Goal: Transaction & Acquisition: Purchase product/service

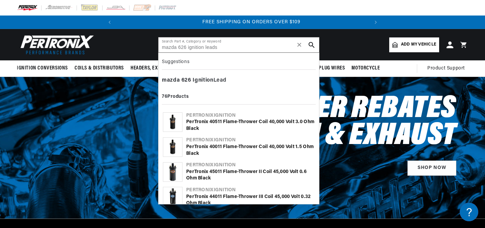
type input "mazda 626 ignition leads"
click at [313, 45] on use "search button" at bounding box center [312, 45] width 6 height 6
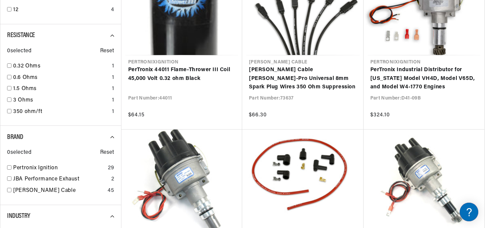
scroll to position [0, 252]
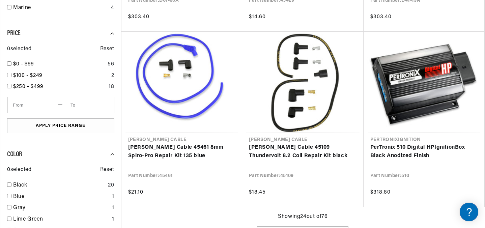
type input "ignition Lead"
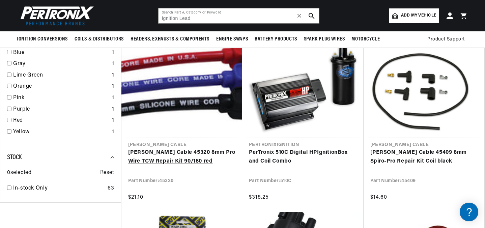
click at [183, 153] on link "Taylor Cable 45320 8mm Pro Wire TCW Repair Kit 90/180 red" at bounding box center [182, 156] width 108 height 17
